Goal: Find specific page/section: Find specific page/section

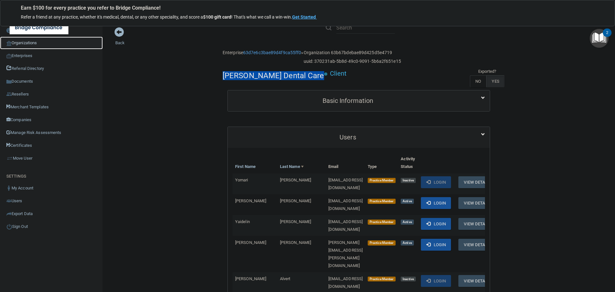
click at [30, 43] on link "Organizations" at bounding box center [51, 43] width 103 height 13
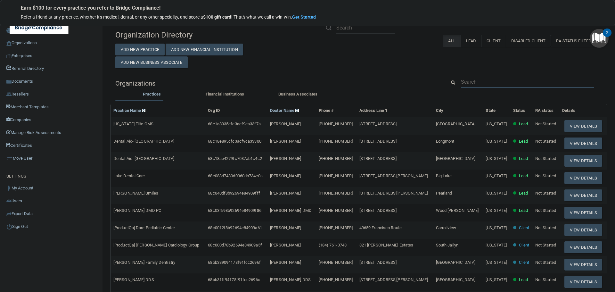
click at [467, 80] on input "text" at bounding box center [527, 82] width 133 height 12
paste input "North Lakland Dental"
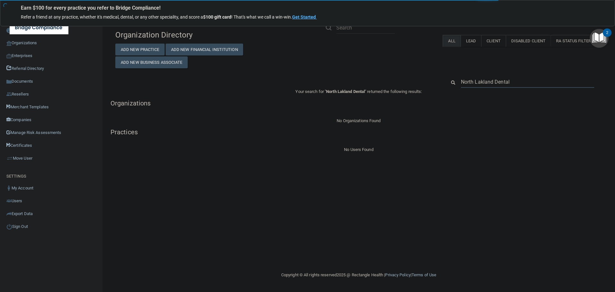
type input "North Lakland Dental"
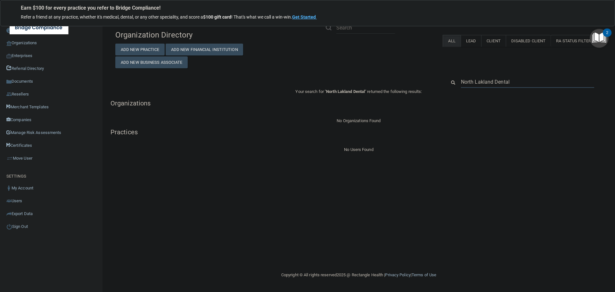
drag, startPoint x: 514, startPoint y: 78, endPoint x: 452, endPoint y: 81, distance: 62.3
click at [452, 81] on div "North Lakland Dental" at bounding box center [525, 82] width 166 height 12
paste input "Dental Excellence"
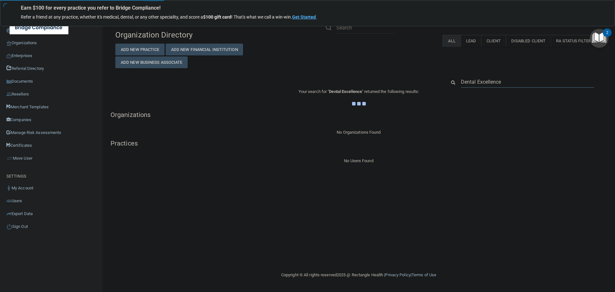
type input "Dental Excellence"
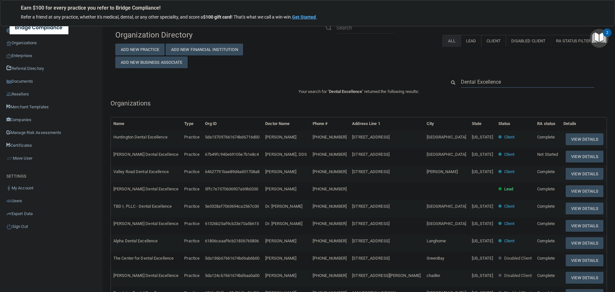
drag, startPoint x: 507, startPoint y: 83, endPoint x: 455, endPoint y: 81, distance: 52.0
click at [456, 81] on div "Dental Excellence" at bounding box center [527, 82] width 143 height 12
paste input "[EMAIL_ADDRESS][DOMAIN_NAME]"
type input "[EMAIL_ADDRESS][DOMAIN_NAME]"
